Goal: Task Accomplishment & Management: Manage account settings

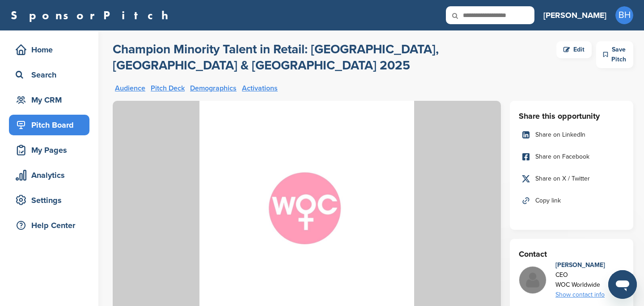
click at [561, 51] on div "Edit" at bounding box center [573, 49] width 35 height 17
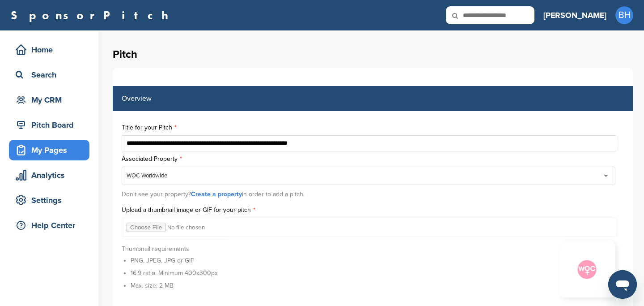
type input "**********"
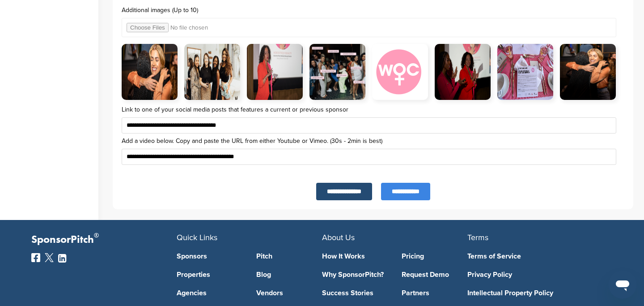
scroll to position [3196, 0]
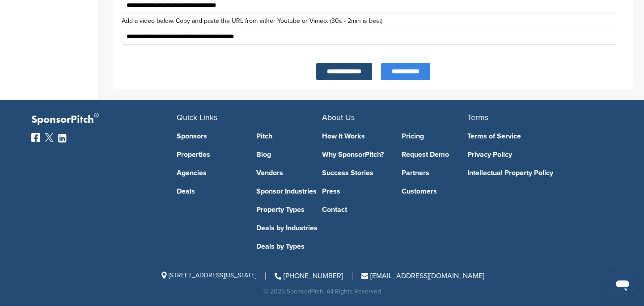
click at [398, 71] on input "**********" at bounding box center [405, 71] width 49 height 17
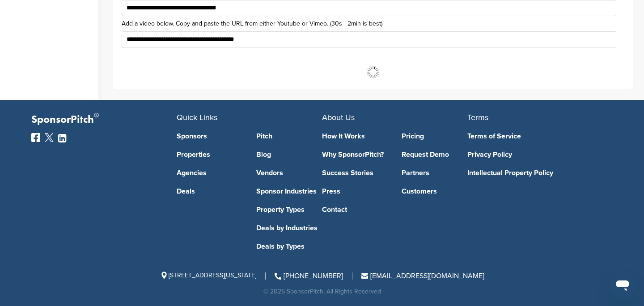
scroll to position [3193, 0]
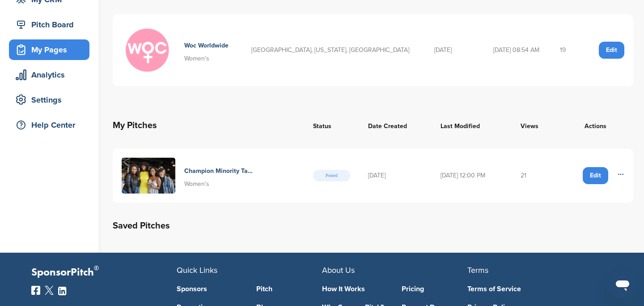
scroll to position [156, 0]
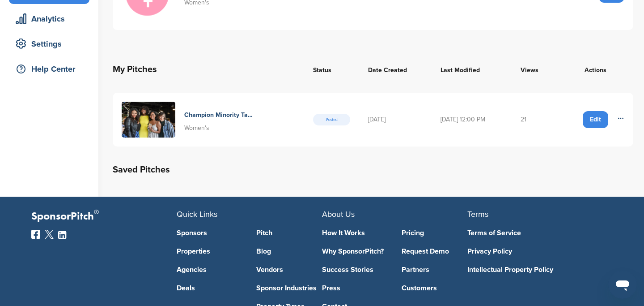
click at [220, 114] on h4 "Champion Minority Talent In Retail: Raleigh, Greensboro & Charlotte 2025" at bounding box center [218, 115] width 69 height 10
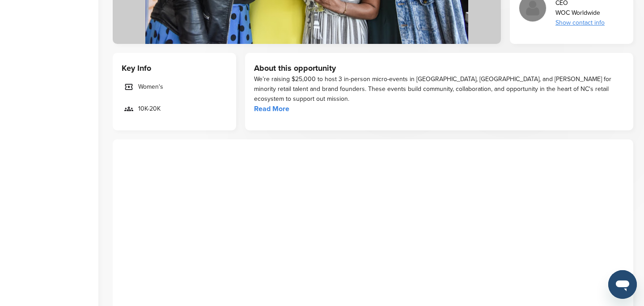
scroll to position [265, 0]
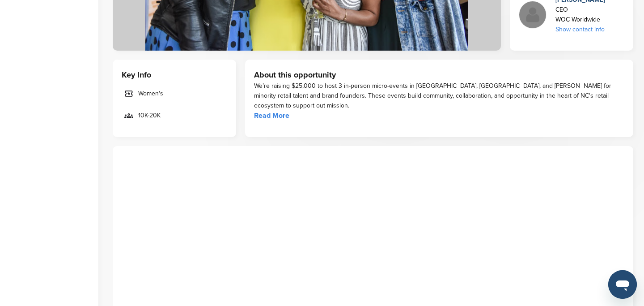
click at [280, 111] on link "Read More" at bounding box center [271, 115] width 35 height 9
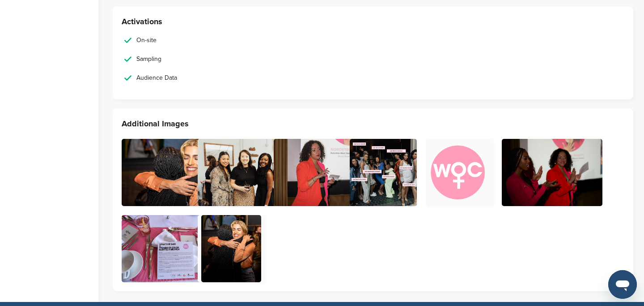
scroll to position [2056, 0]
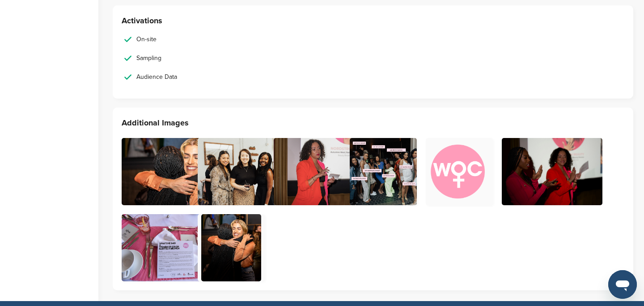
click at [168, 148] on img at bounding box center [181, 171] width 119 height 67
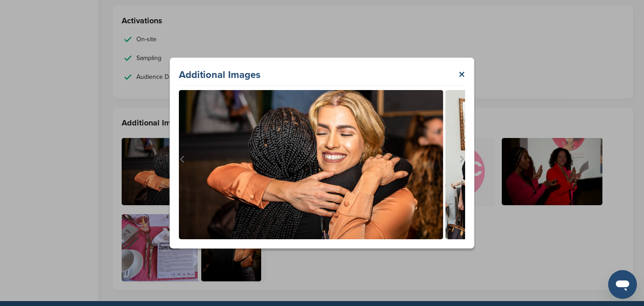
click at [358, 153] on img "1 of 8" at bounding box center [311, 164] width 264 height 149
click at [462, 159] on icon "Next slide" at bounding box center [462, 159] width 8 height 8
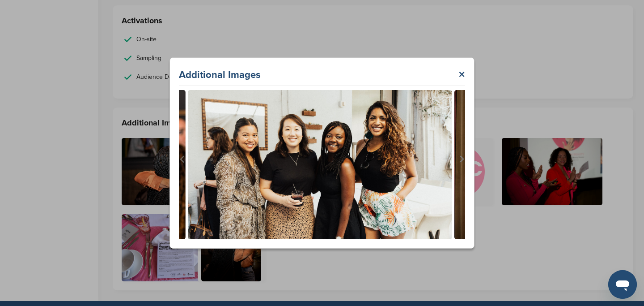
click at [462, 159] on icon "Next slide" at bounding box center [462, 159] width 8 height 8
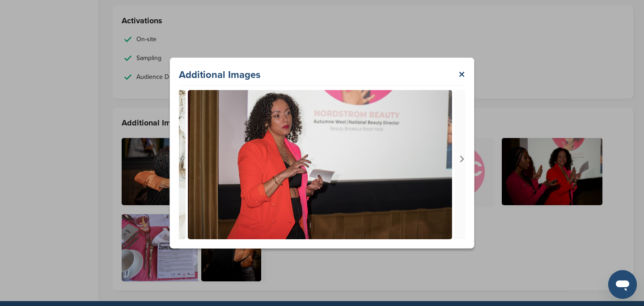
click at [462, 159] on icon "Next slide" at bounding box center [462, 159] width 8 height 8
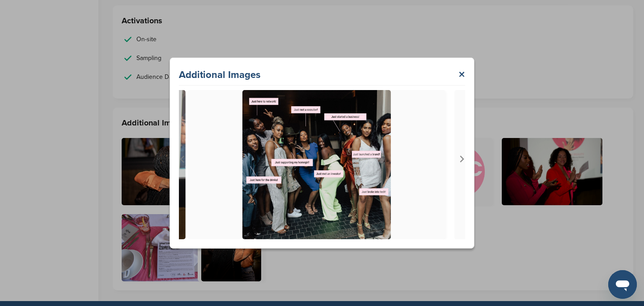
click at [462, 159] on icon "Next slide" at bounding box center [462, 159] width 8 height 8
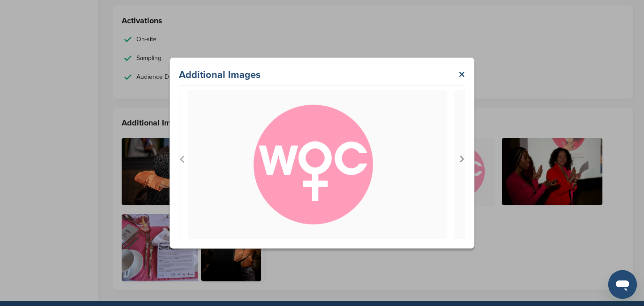
click at [462, 159] on icon "Next slide" at bounding box center [462, 159] width 8 height 8
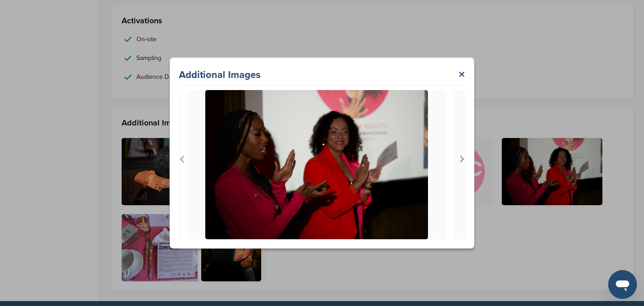
click at [462, 159] on icon "Next slide" at bounding box center [462, 159] width 8 height 8
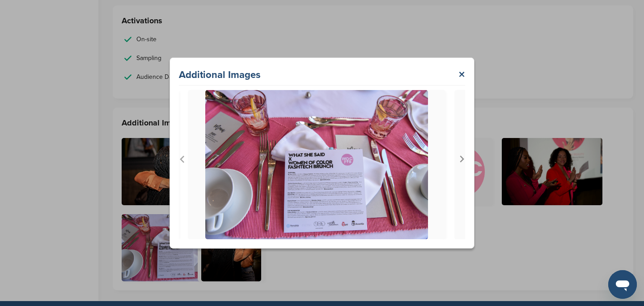
click at [462, 159] on icon "Next slide" at bounding box center [462, 159] width 8 height 8
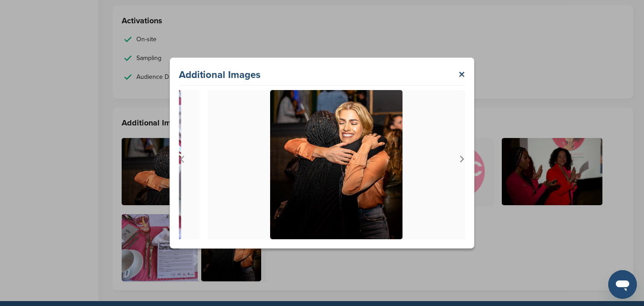
click at [462, 159] on icon "Go to first slide" at bounding box center [462, 159] width 8 height 8
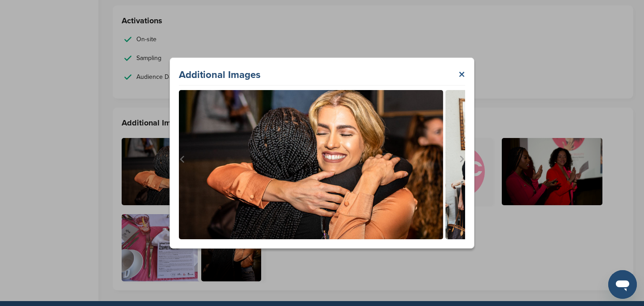
click at [460, 79] on link "×" at bounding box center [461, 75] width 7 height 16
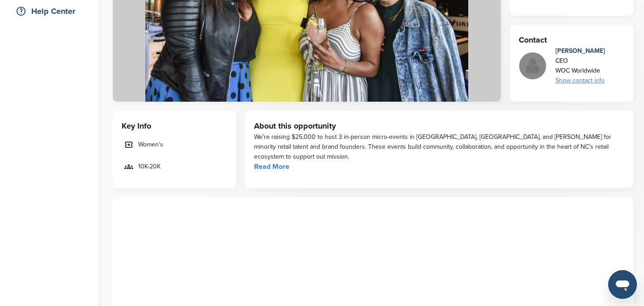
scroll to position [0, 0]
